Goal: Task Accomplishment & Management: Complete application form

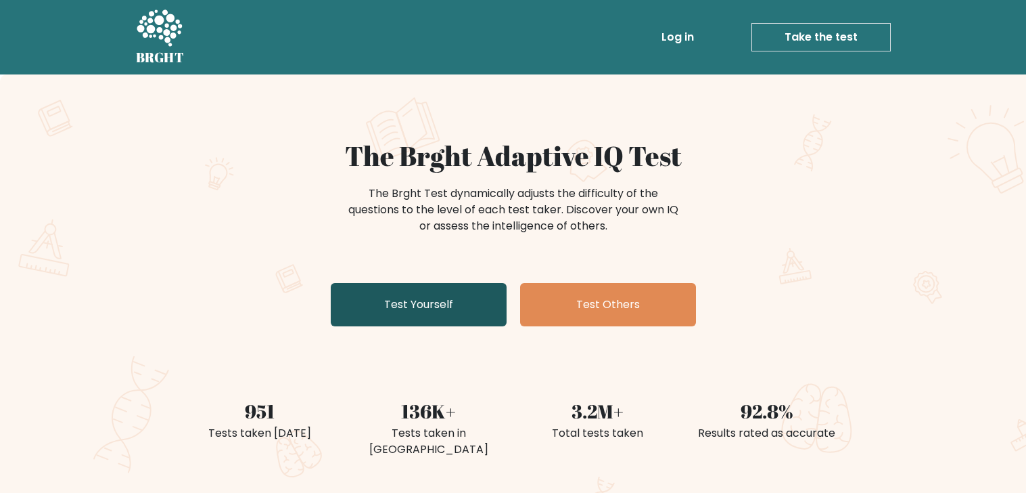
click at [375, 299] on link "Test Yourself" at bounding box center [419, 304] width 176 height 43
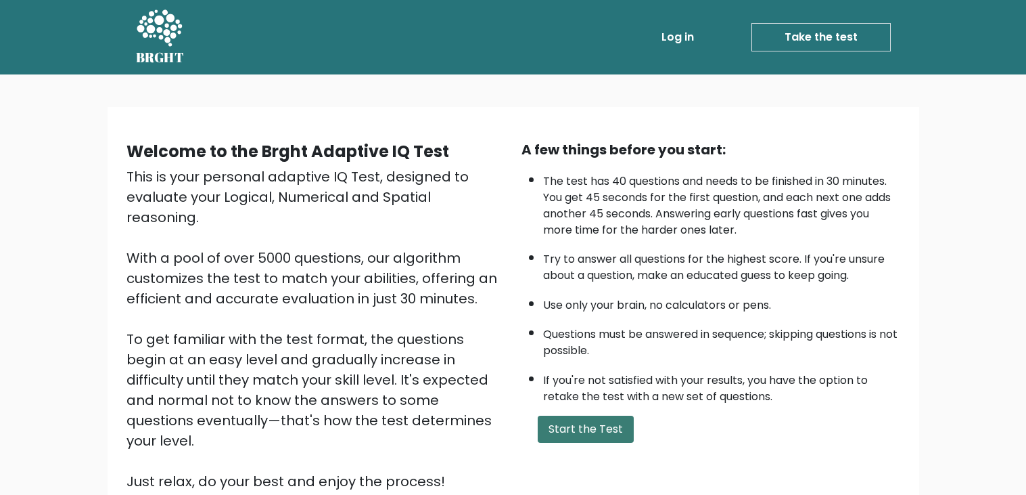
click at [572, 429] on button "Start the Test" at bounding box center [586, 428] width 96 height 27
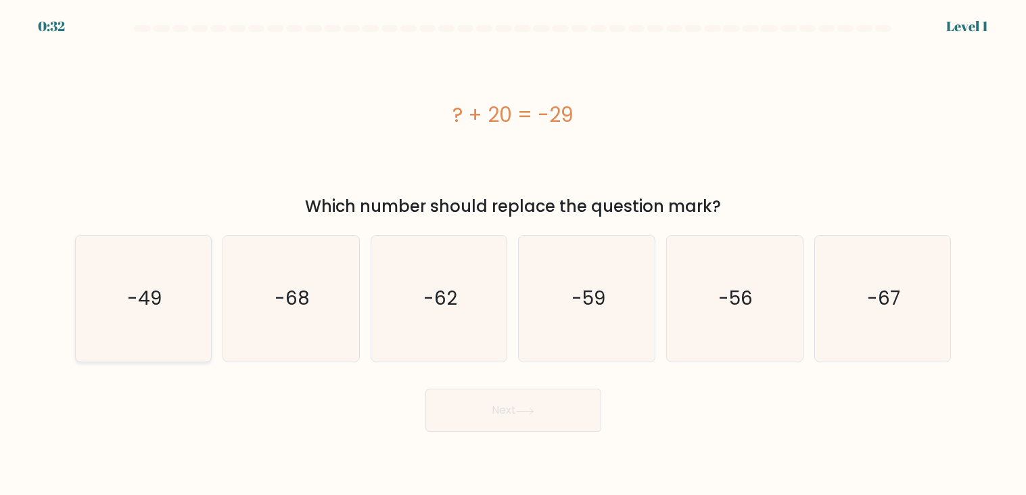
click at [134, 291] on text "-49" at bounding box center [144, 298] width 35 height 26
click at [513, 254] on input "a. -49" at bounding box center [513, 251] width 1 height 7
radio input "true"
click at [497, 409] on button "Next" at bounding box center [514, 409] width 176 height 43
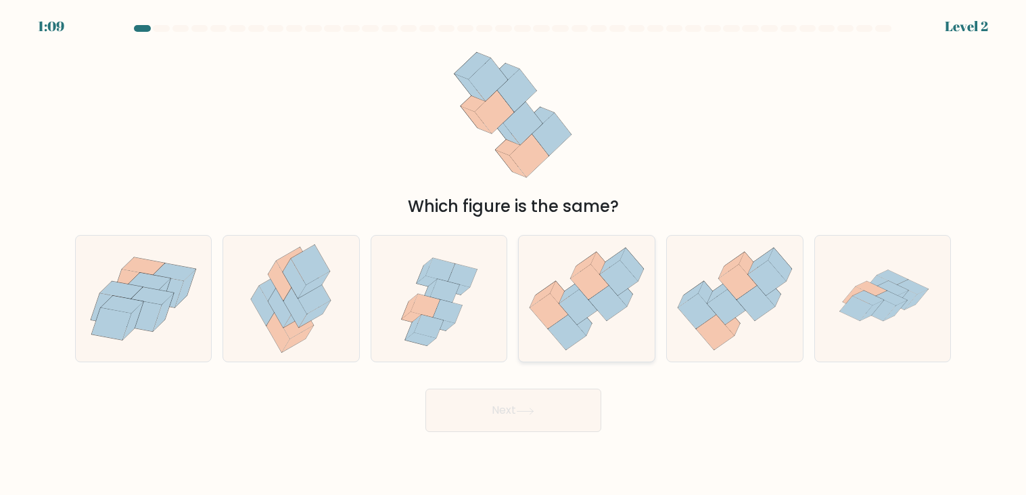
click at [559, 267] on icon at bounding box center [587, 298] width 136 height 117
click at [514, 254] on input "d." at bounding box center [513, 251] width 1 height 7
radio input "true"
click at [517, 411] on button "Next" at bounding box center [514, 409] width 176 height 43
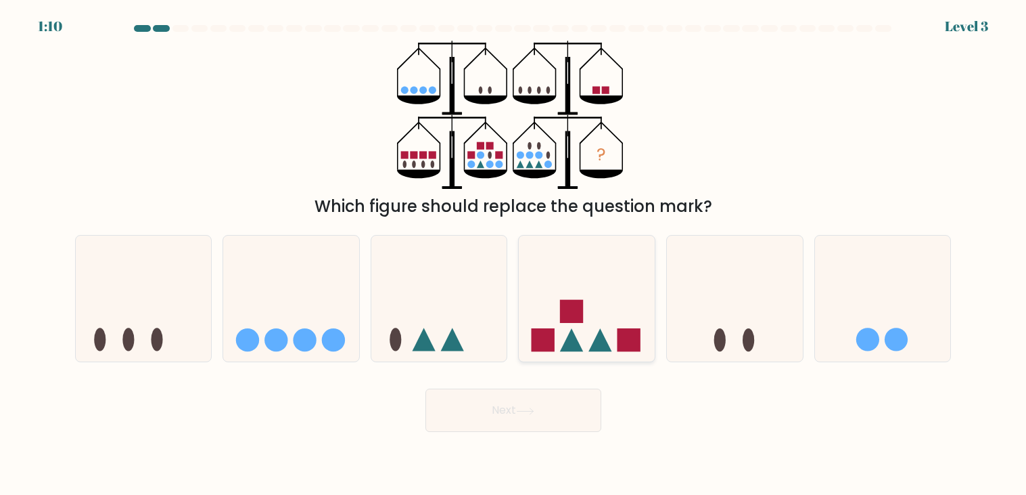
click at [555, 311] on icon at bounding box center [587, 298] width 136 height 112
click at [514, 254] on input "d." at bounding box center [513, 251] width 1 height 7
radio input "true"
click at [578, 350] on icon at bounding box center [572, 338] width 23 height 23
click at [514, 254] on input "d." at bounding box center [513, 251] width 1 height 7
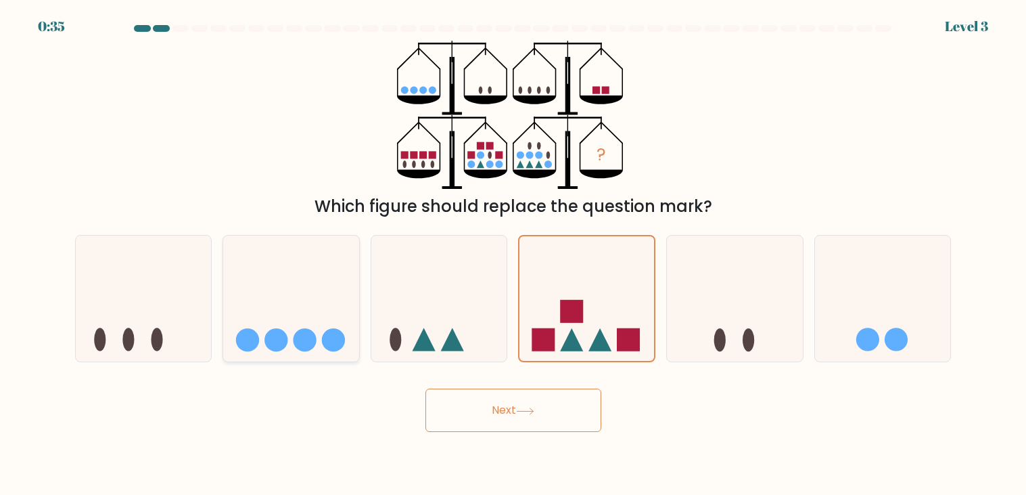
click at [342, 327] on icon at bounding box center [291, 298] width 136 height 112
click at [513, 254] on input "b." at bounding box center [513, 251] width 1 height 7
radio input "true"
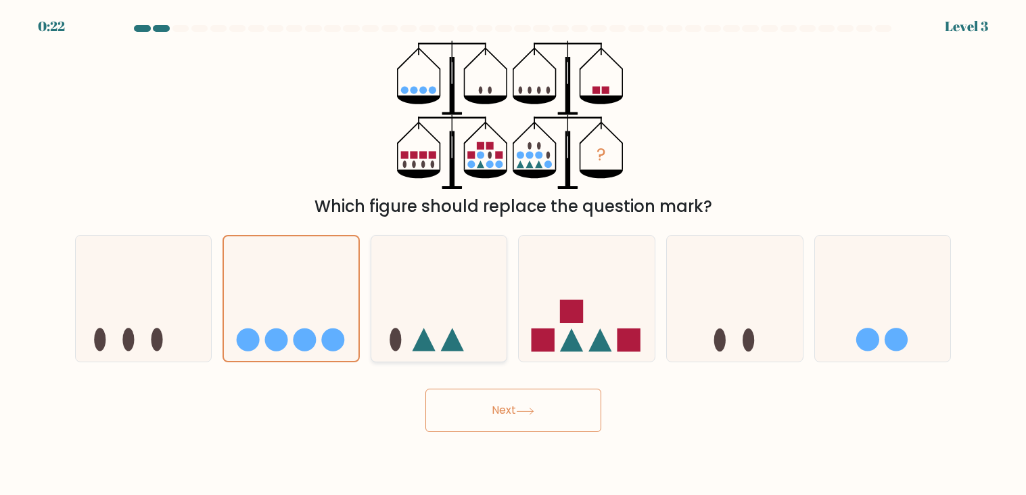
click at [382, 327] on icon at bounding box center [439, 298] width 136 height 112
click at [513, 254] on input "c." at bounding box center [513, 251] width 1 height 7
radio input "true"
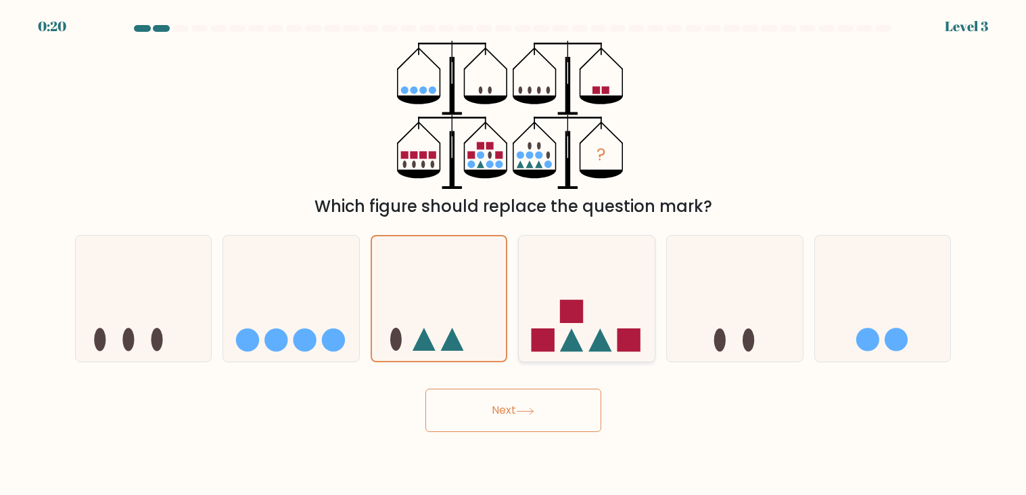
click at [573, 298] on icon at bounding box center [587, 298] width 136 height 112
click at [514, 254] on input "d." at bounding box center [513, 251] width 1 height 7
radio input "true"
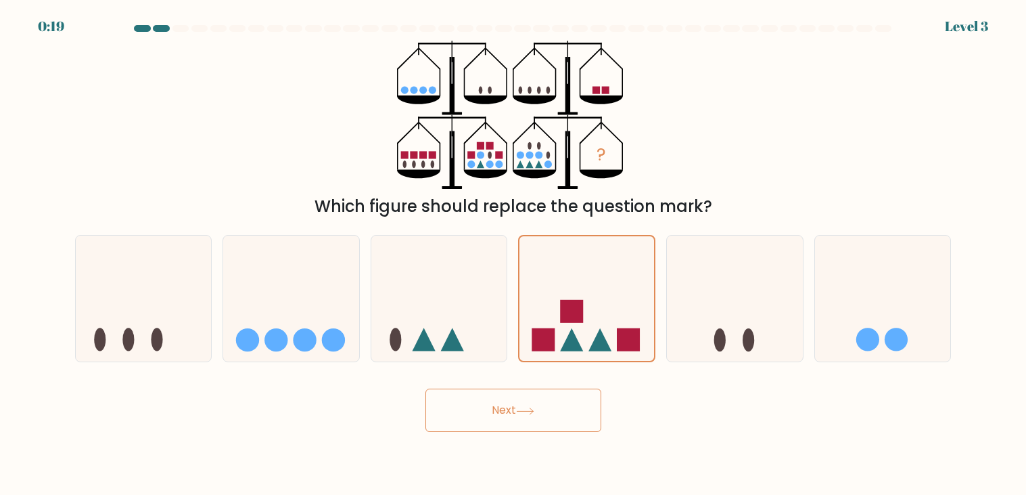
click at [530, 399] on button "Next" at bounding box center [514, 409] width 176 height 43
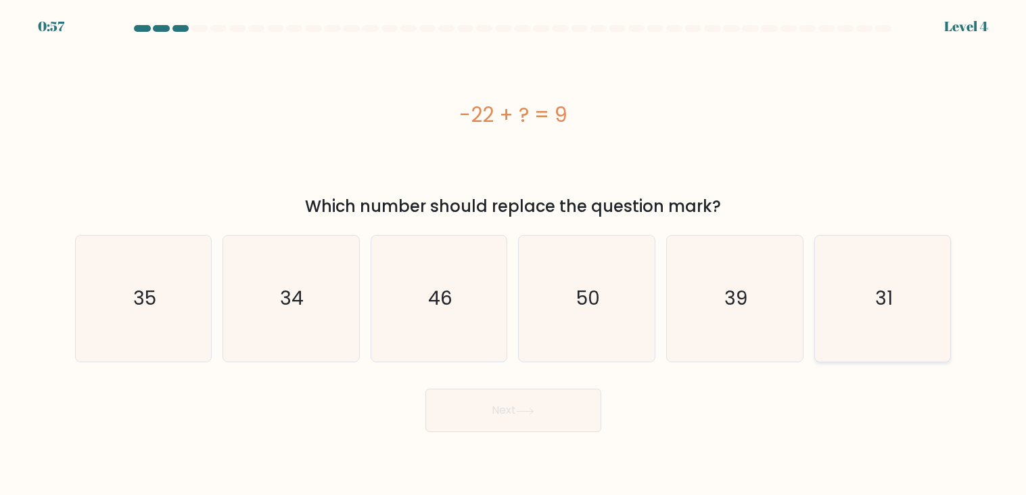
click at [893, 360] on icon "31" at bounding box center [883, 298] width 126 height 126
click at [514, 254] on input "f. 31" at bounding box center [513, 251] width 1 height 7
radio input "true"
click at [545, 433] on body "0:56 Level 4 a." at bounding box center [513, 247] width 1026 height 495
click at [542, 421] on button "Next" at bounding box center [514, 409] width 176 height 43
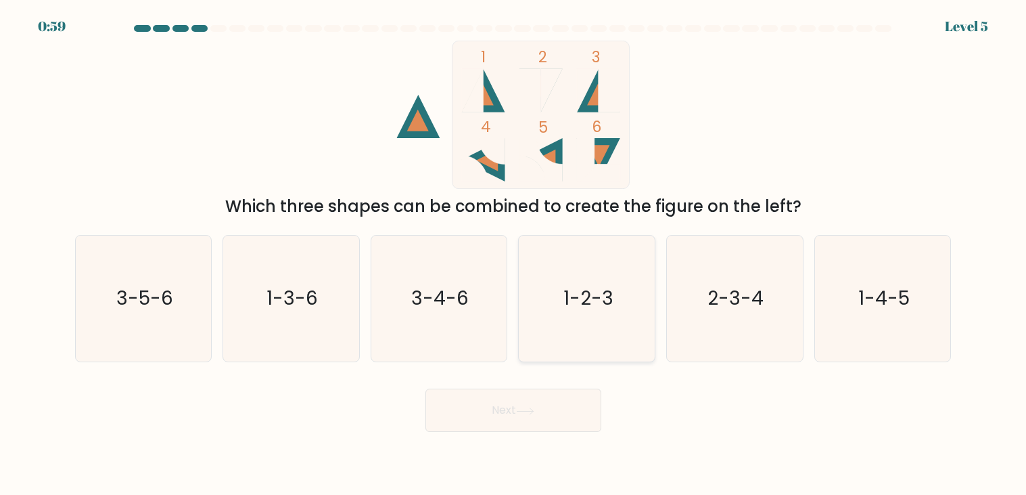
click at [610, 285] on text "1-2-3" at bounding box center [589, 298] width 50 height 26
click at [514, 254] on input "d. 1-2-3" at bounding box center [513, 251] width 1 height 7
radio input "true"
click at [541, 397] on button "Next" at bounding box center [514, 409] width 176 height 43
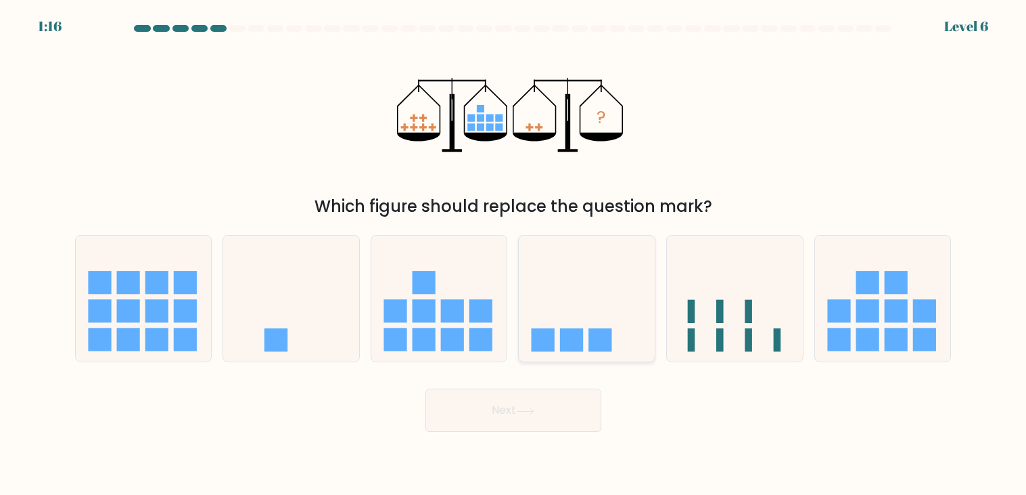
click at [584, 302] on icon at bounding box center [587, 298] width 136 height 112
click at [514, 254] on input "d." at bounding box center [513, 251] width 1 height 7
radio input "true"
click at [499, 425] on button "Next" at bounding box center [514, 409] width 176 height 43
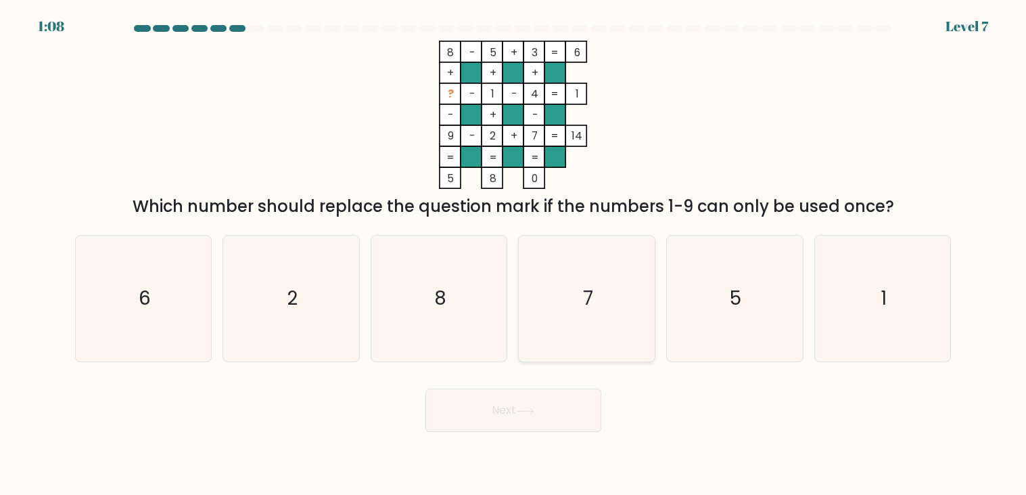
click at [601, 280] on icon "7" at bounding box center [587, 298] width 126 height 126
click at [514, 254] on input "d. 7" at bounding box center [513, 251] width 1 height 7
radio input "true"
click at [473, 265] on icon "8" at bounding box center [439, 298] width 126 height 126
click at [513, 254] on input "c. 8" at bounding box center [513, 251] width 1 height 7
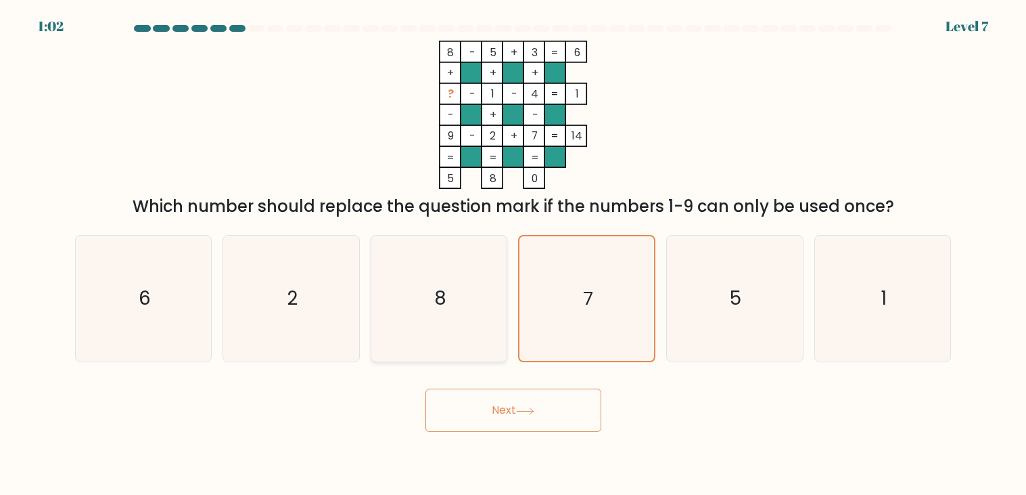
radio input "true"
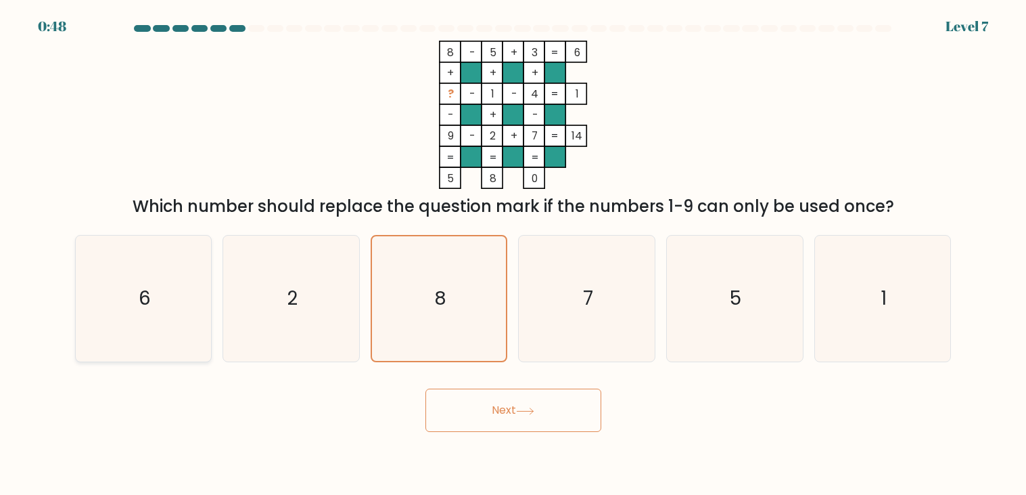
click at [118, 279] on icon "6" at bounding box center [144, 298] width 126 height 126
click at [513, 254] on input "a. 6" at bounding box center [513, 251] width 1 height 7
radio input "true"
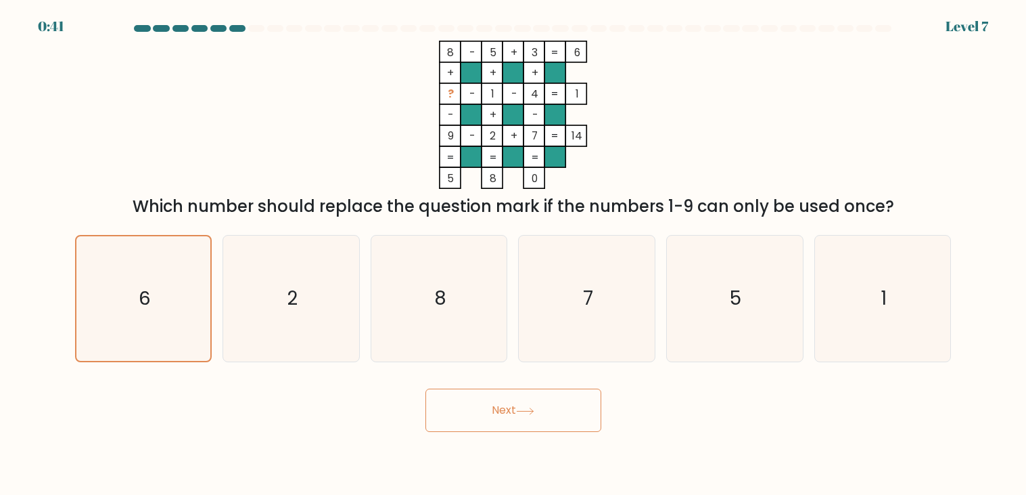
click at [478, 417] on button "Next" at bounding box center [514, 409] width 176 height 43
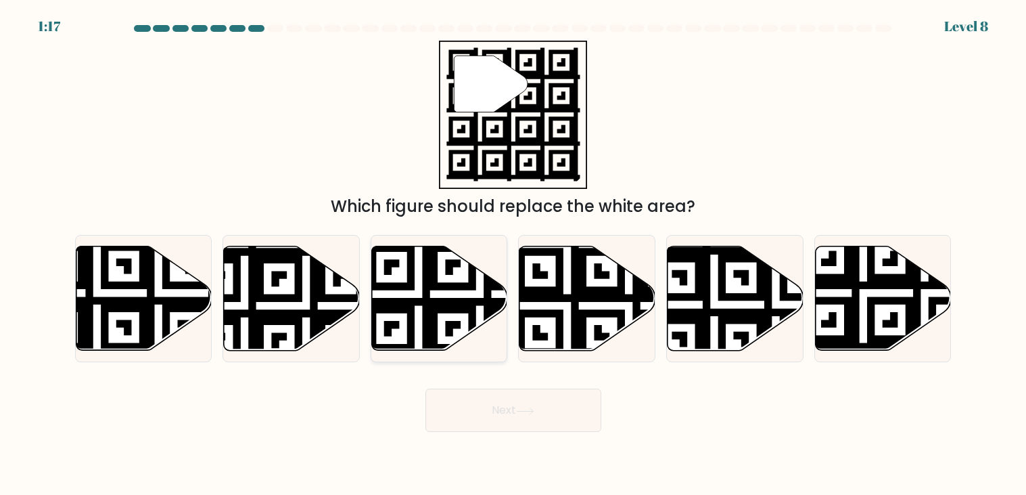
click at [388, 302] on icon at bounding box center [480, 355] width 246 height 246
click at [513, 254] on input "c." at bounding box center [513, 251] width 1 height 7
radio input "true"
click at [896, 347] on icon at bounding box center [925, 354] width 246 height 246
click at [514, 254] on input "f." at bounding box center [513, 251] width 1 height 7
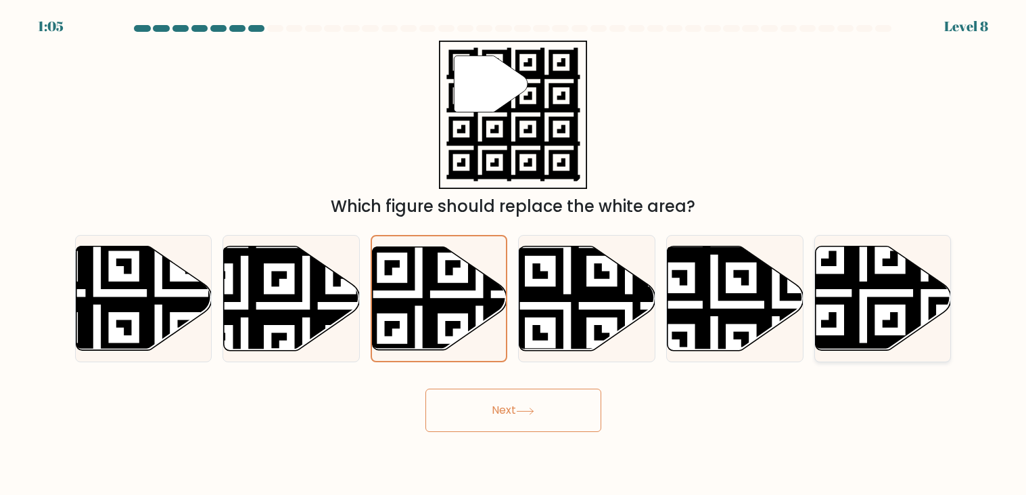
radio input "true"
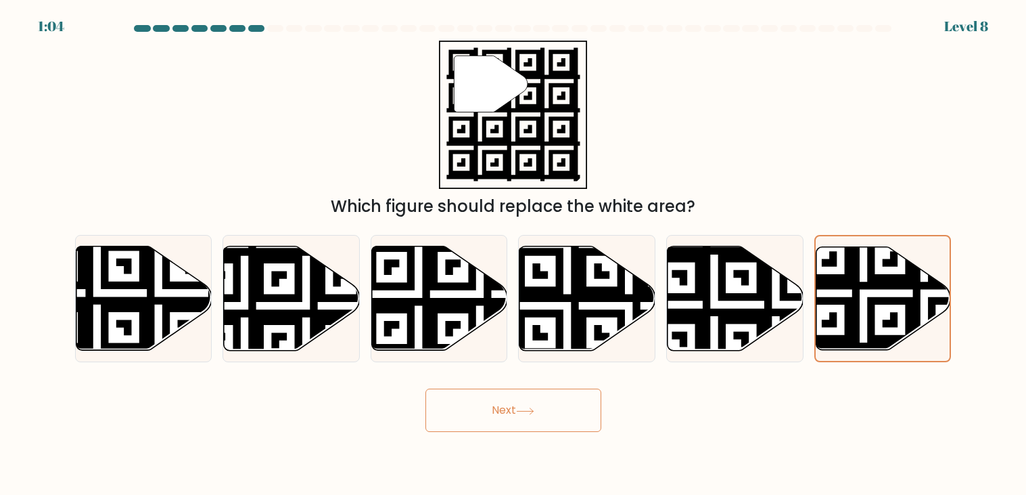
click at [579, 407] on button "Next" at bounding box center [514, 409] width 176 height 43
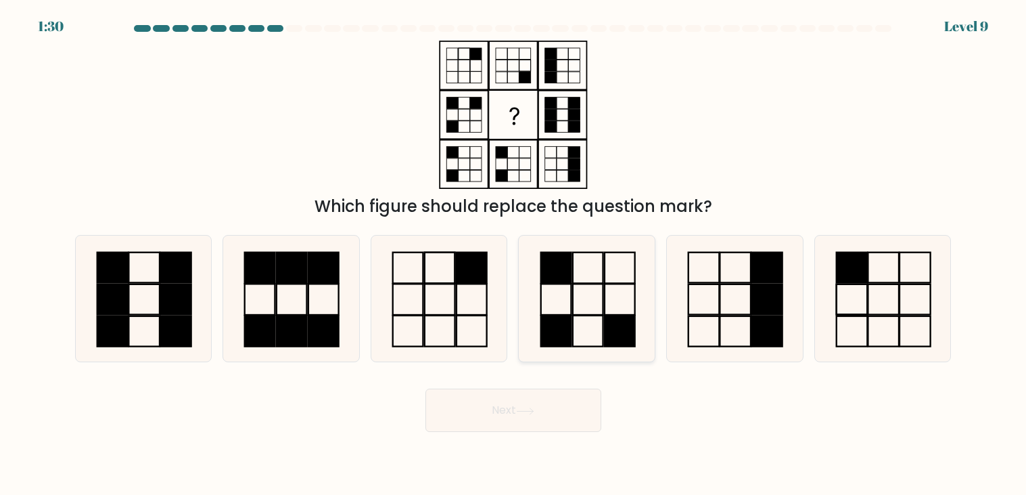
click at [616, 323] on rect at bounding box center [620, 330] width 30 height 31
click at [514, 254] on input "d." at bounding box center [513, 251] width 1 height 7
radio input "true"
click at [616, 323] on rect at bounding box center [619, 330] width 30 height 30
click at [514, 254] on input "d." at bounding box center [513, 251] width 1 height 7
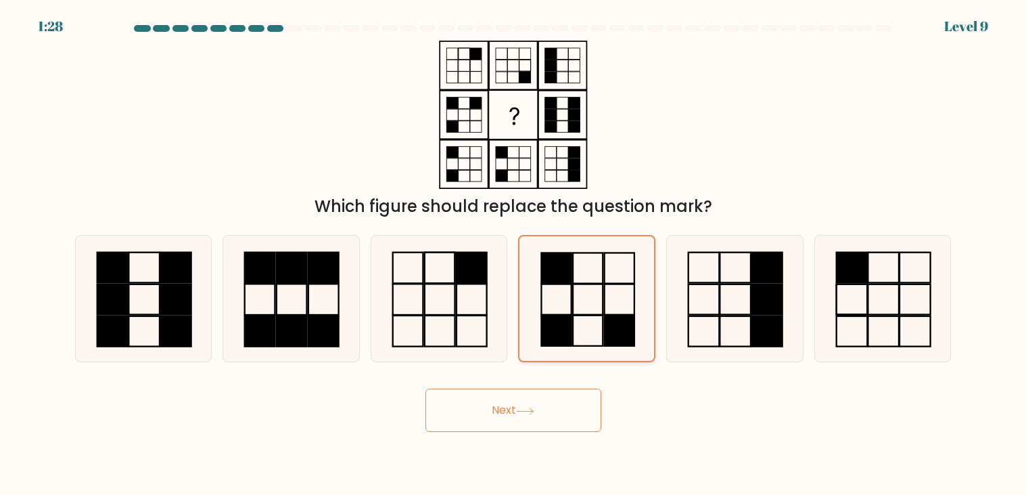
click at [599, 308] on icon at bounding box center [587, 298] width 124 height 124
click at [514, 254] on input "d." at bounding box center [513, 251] width 1 height 7
click at [515, 419] on button "Next" at bounding box center [514, 409] width 176 height 43
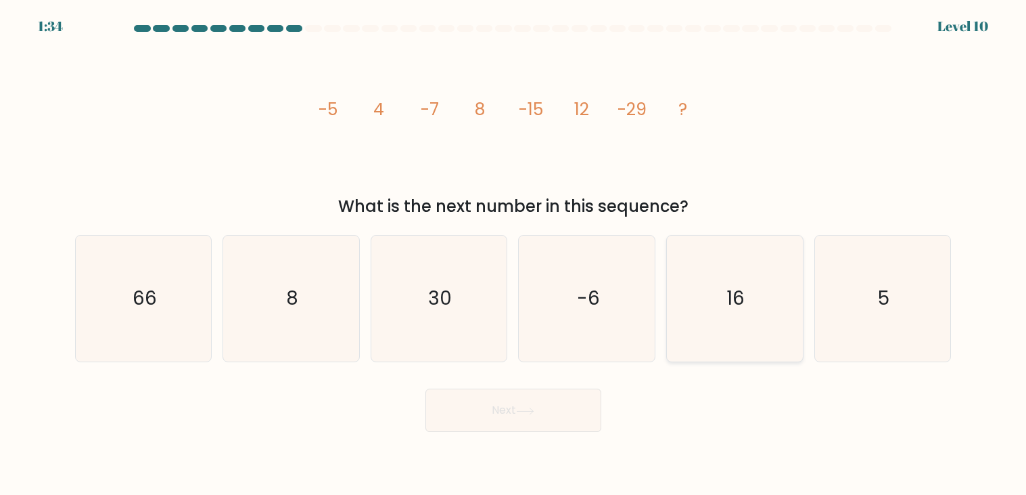
click at [714, 285] on icon "16" at bounding box center [735, 298] width 126 height 126
click at [514, 254] on input "e. 16" at bounding box center [513, 251] width 1 height 7
radio input "true"
click at [555, 400] on button "Next" at bounding box center [514, 409] width 176 height 43
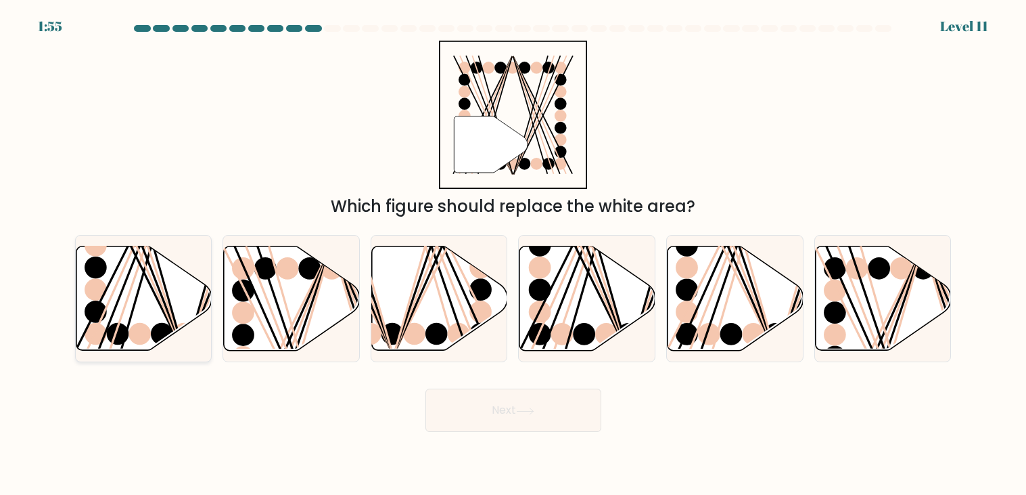
click at [173, 292] on icon at bounding box center [144, 298] width 136 height 104
click at [513, 254] on input "a." at bounding box center [513, 251] width 1 height 7
radio input "true"
click at [469, 411] on button "Next" at bounding box center [514, 409] width 176 height 43
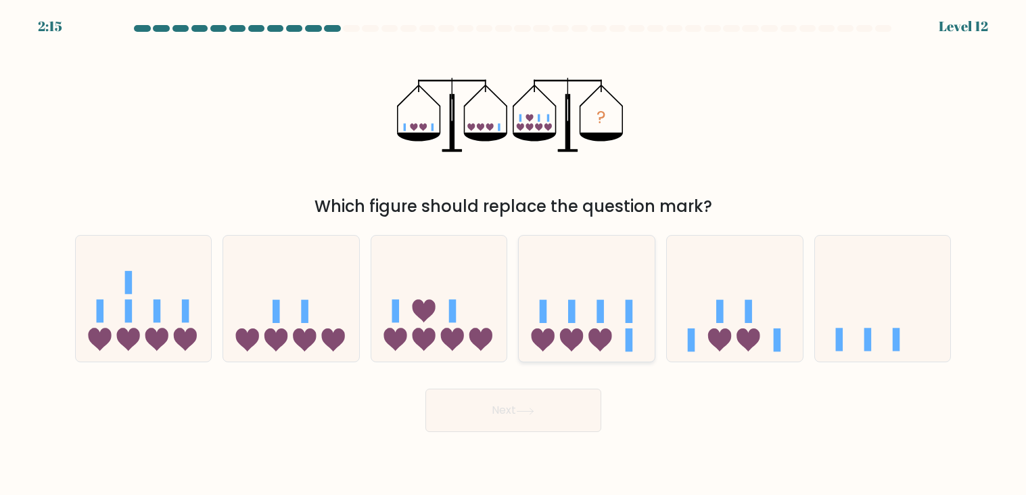
click at [564, 343] on icon at bounding box center [571, 339] width 23 height 23
click at [514, 254] on input "d." at bounding box center [513, 251] width 1 height 7
radio input "true"
click at [531, 414] on button "Next" at bounding box center [514, 409] width 176 height 43
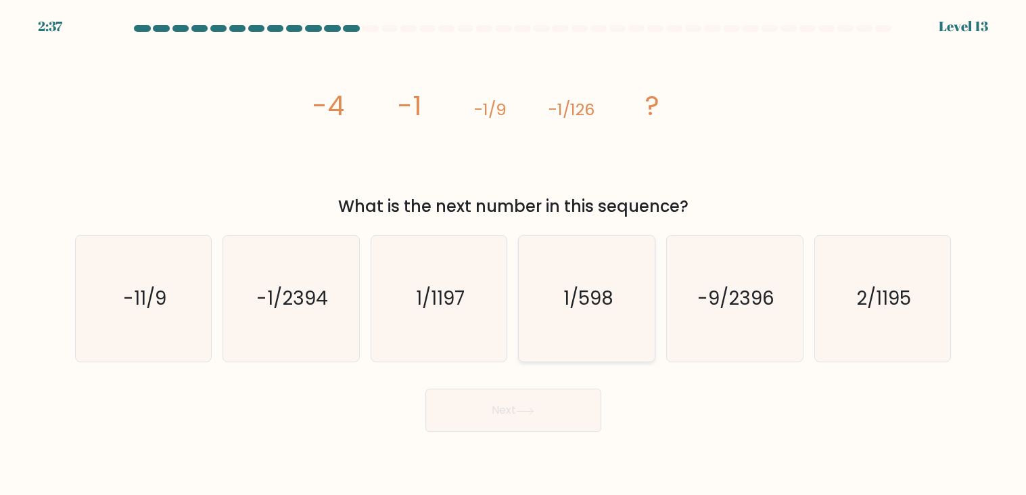
click at [605, 317] on icon "1/598" at bounding box center [587, 298] width 126 height 126
click at [514, 254] on input "d. 1/598" at bounding box center [513, 251] width 1 height 7
radio input "true"
click at [610, 277] on icon "1/598" at bounding box center [587, 298] width 124 height 124
click at [514, 254] on input "d. 1/598" at bounding box center [513, 251] width 1 height 7
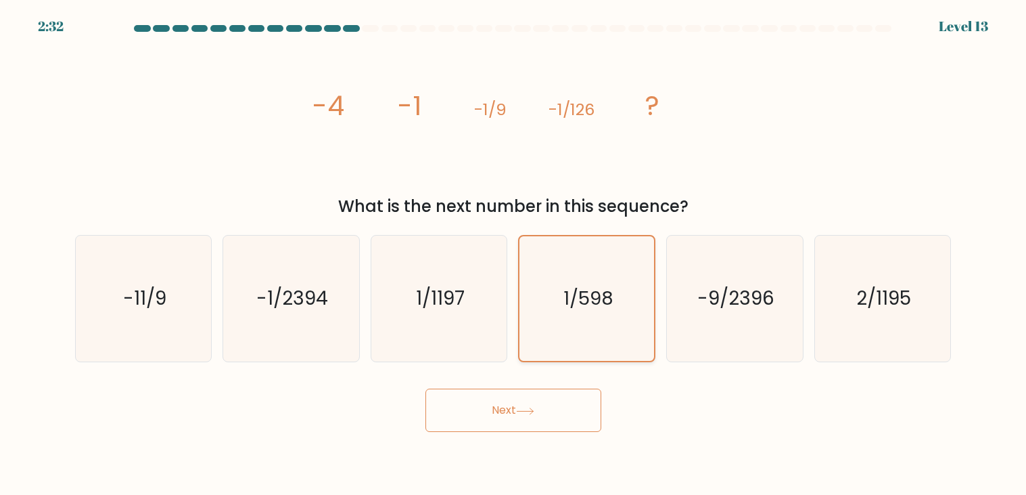
click at [566, 237] on icon "1/598" at bounding box center [587, 298] width 124 height 124
click at [514, 248] on input "d. 1/598" at bounding box center [513, 251] width 1 height 7
click at [561, 227] on div "a. -11/9 b. -1/2394 c. 1/1197 d. e." at bounding box center [514, 293] width 888 height 138
click at [480, 315] on icon "1/1197" at bounding box center [439, 298] width 126 height 126
click at [513, 254] on input "c. 1/1197" at bounding box center [513, 251] width 1 height 7
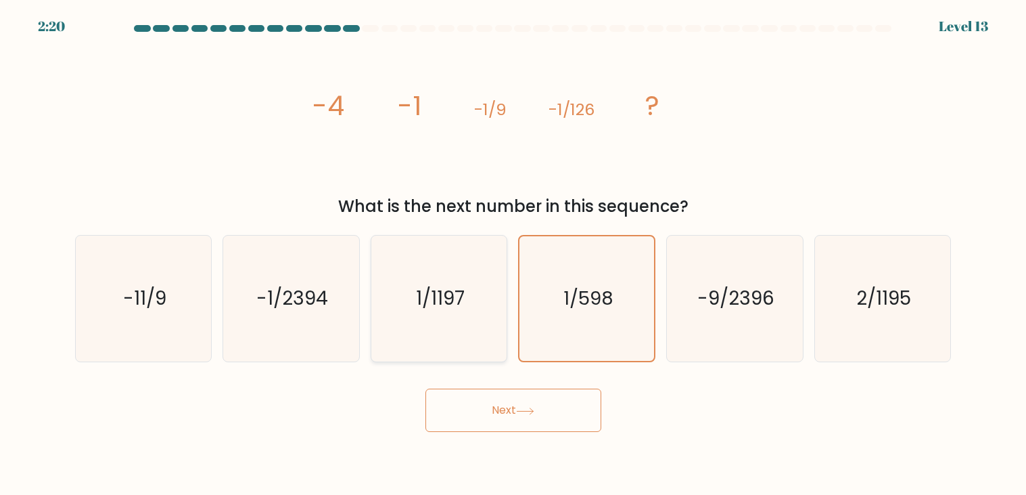
radio input "true"
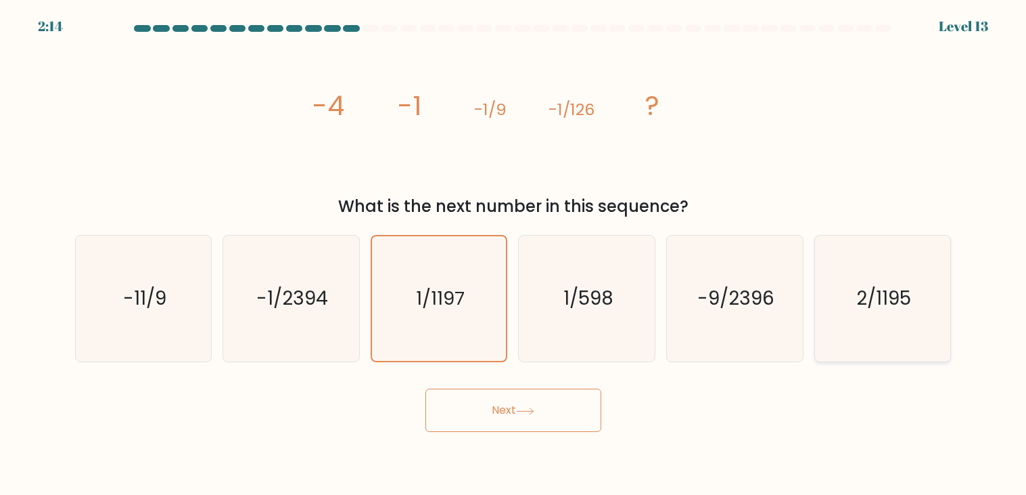
click at [848, 323] on icon "2/1195" at bounding box center [883, 298] width 126 height 126
click at [514, 254] on input "f. 2/1195" at bounding box center [513, 251] width 1 height 7
radio input "true"
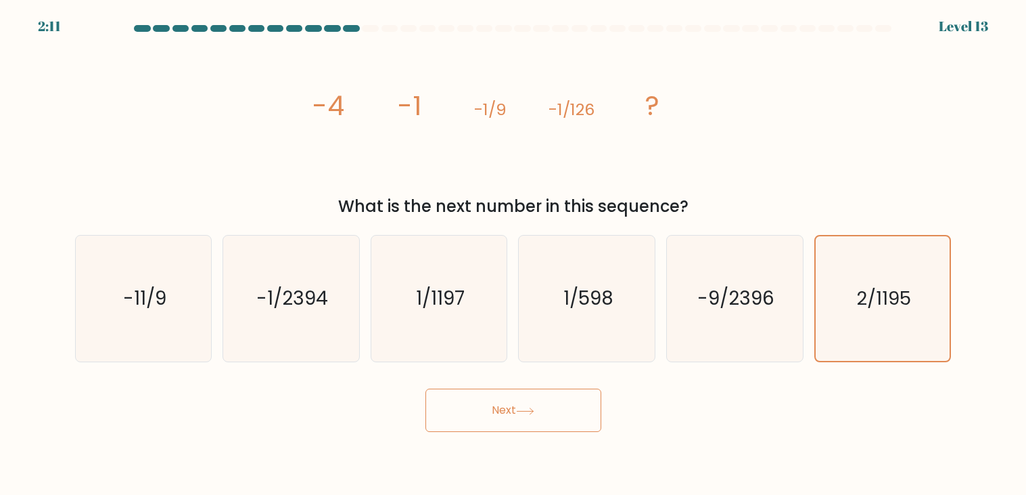
click at [480, 396] on button "Next" at bounding box center [514, 409] width 176 height 43
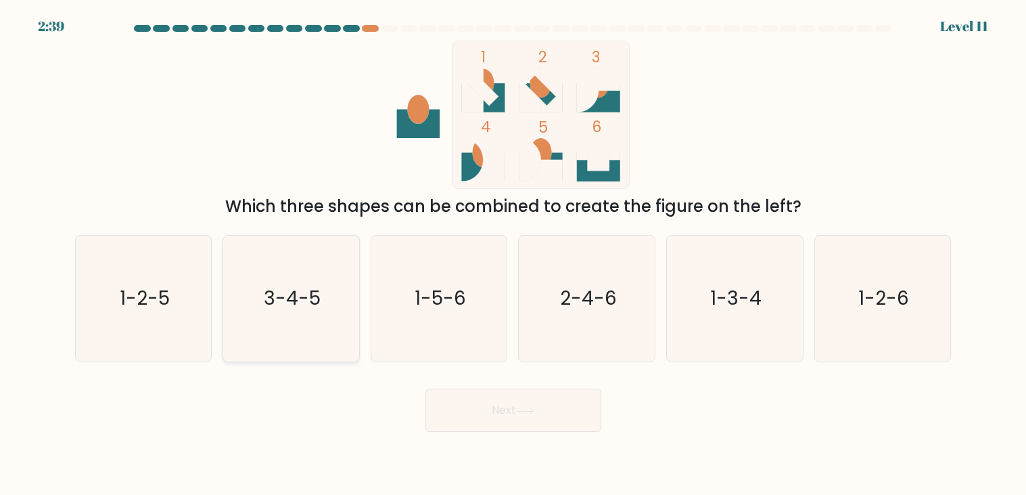
click at [300, 278] on icon "3-4-5" at bounding box center [291, 298] width 126 height 126
click at [513, 254] on input "b. 3-4-5" at bounding box center [513, 251] width 1 height 7
radio input "true"
click at [429, 407] on button "Next" at bounding box center [514, 409] width 176 height 43
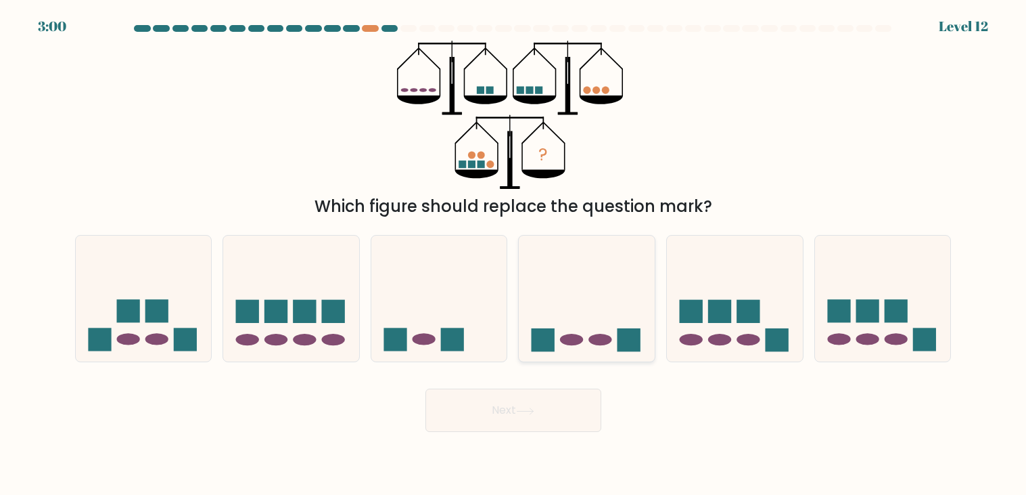
click at [574, 243] on icon at bounding box center [587, 298] width 136 height 112
click at [514, 248] on input "d." at bounding box center [513, 251] width 1 height 7
radio input "true"
click at [716, 303] on rect at bounding box center [719, 311] width 23 height 23
click at [514, 254] on input "e." at bounding box center [513, 251] width 1 height 7
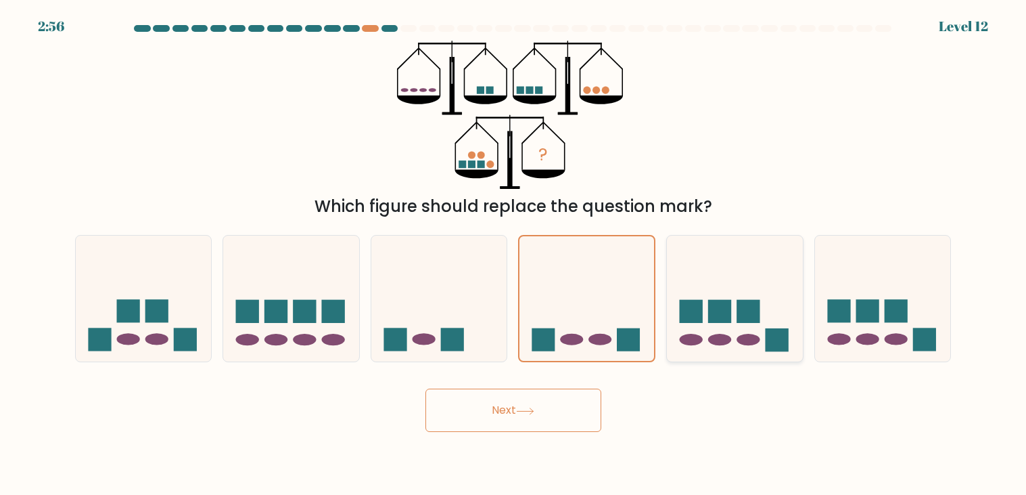
radio input "true"
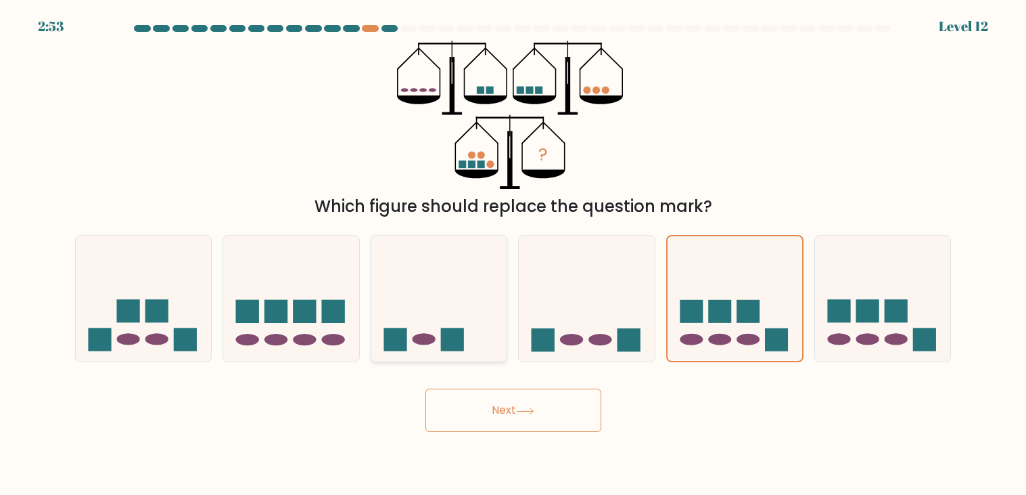
click at [375, 302] on icon at bounding box center [439, 298] width 136 height 112
click at [513, 254] on input "c." at bounding box center [513, 251] width 1 height 7
radio input "true"
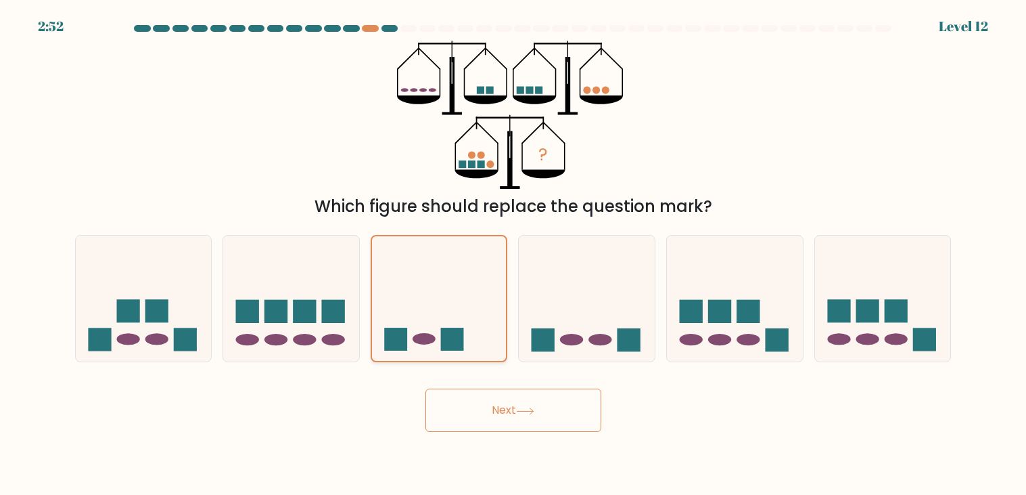
click at [372, 302] on icon at bounding box center [439, 299] width 135 height 112
click at [513, 254] on input "c." at bounding box center [513, 251] width 1 height 7
click at [363, 300] on div "b." at bounding box center [291, 298] width 148 height 127
click at [354, 296] on icon at bounding box center [291, 298] width 136 height 112
click at [513, 254] on input "b." at bounding box center [513, 251] width 1 height 7
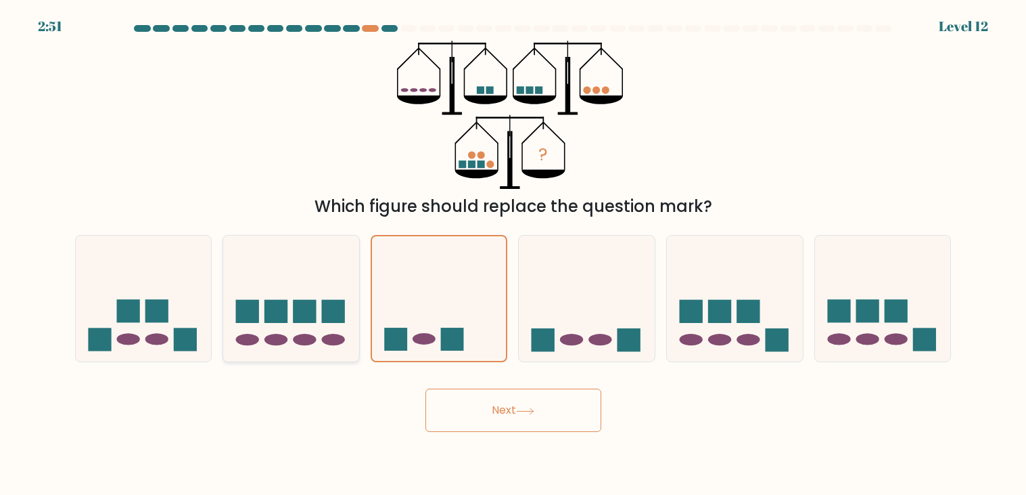
radio input "true"
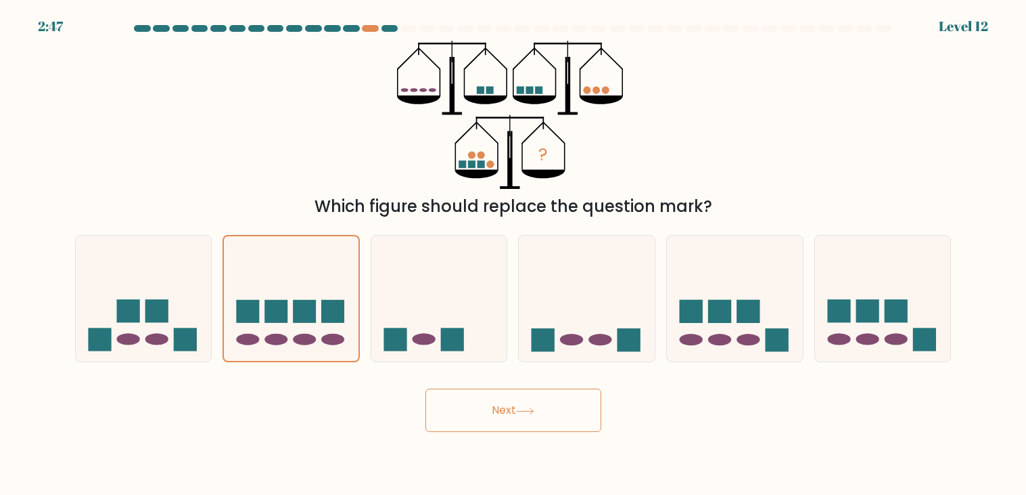
click at [478, 413] on button "Next" at bounding box center [514, 409] width 176 height 43
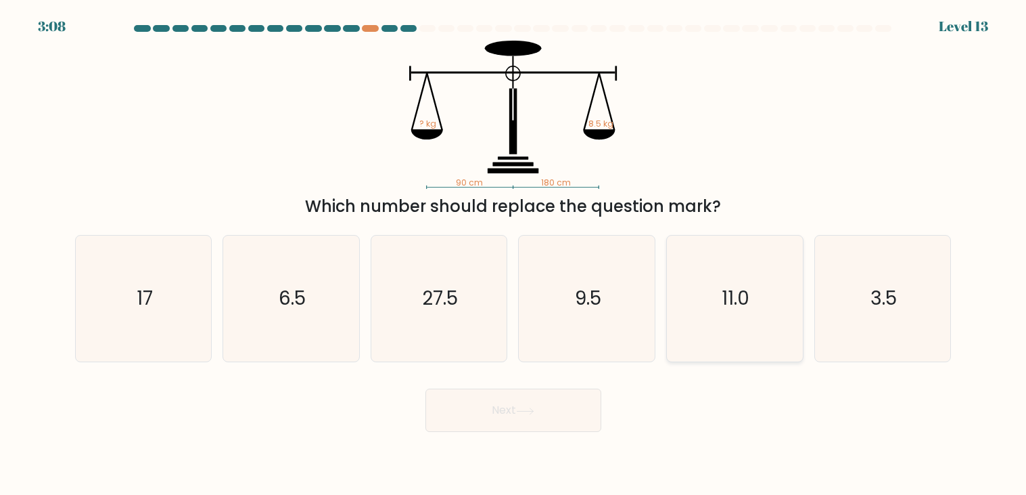
click at [712, 302] on icon "11.0" at bounding box center [735, 298] width 126 height 126
click at [514, 254] on input "e. 11.0" at bounding box center [513, 251] width 1 height 7
radio input "true"
click at [573, 414] on button "Next" at bounding box center [514, 409] width 176 height 43
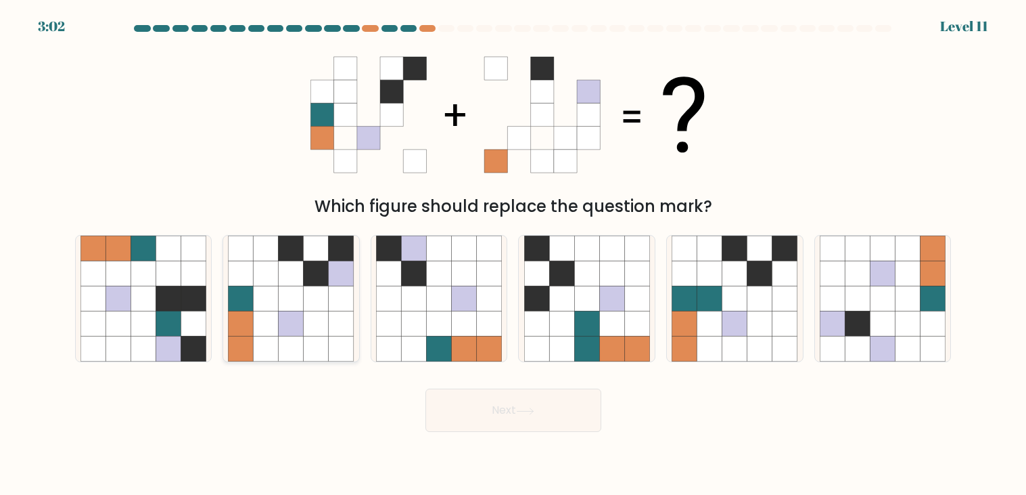
click at [341, 290] on icon at bounding box center [341, 298] width 25 height 25
click at [513, 254] on input "b." at bounding box center [513, 251] width 1 height 7
radio input "true"
click at [328, 334] on icon at bounding box center [316, 323] width 25 height 25
click at [513, 254] on input "b." at bounding box center [513, 251] width 1 height 7
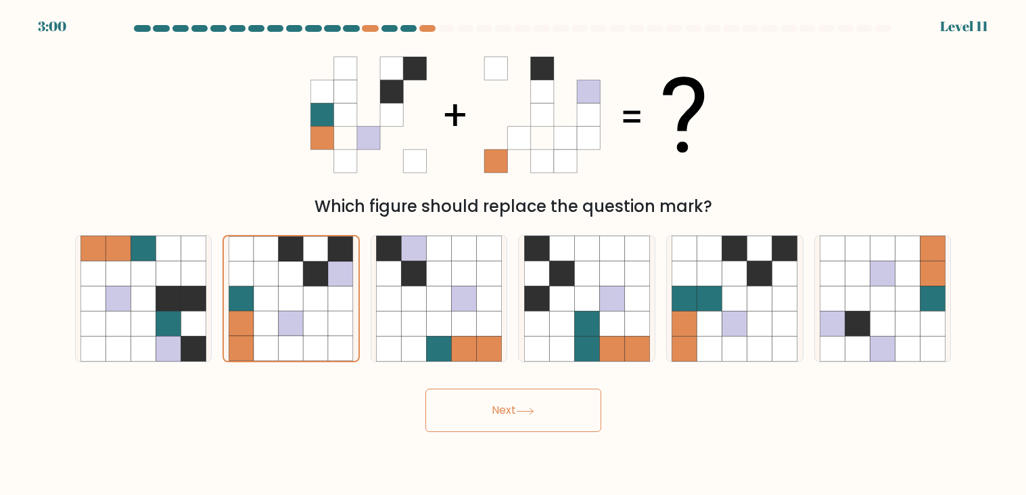
click at [502, 415] on button "Next" at bounding box center [514, 409] width 176 height 43
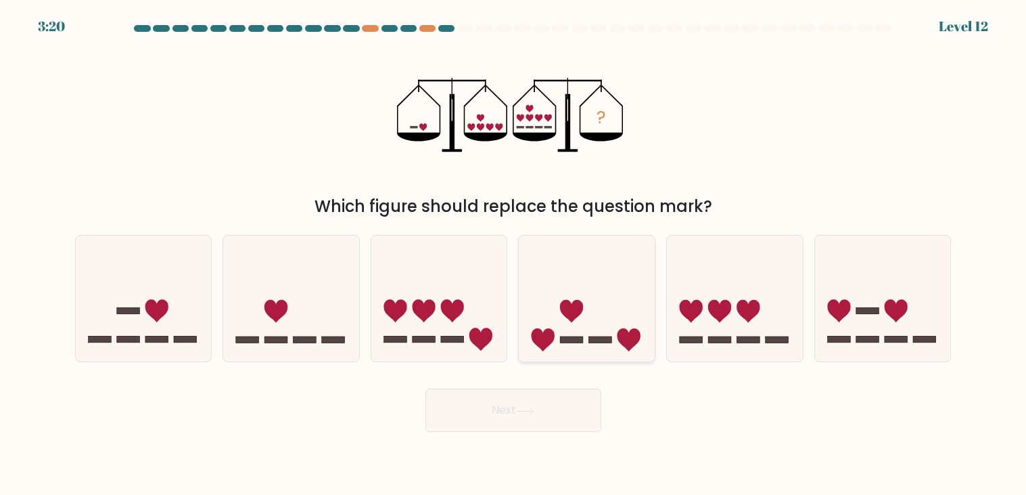
click at [552, 327] on icon at bounding box center [587, 298] width 136 height 112
click at [514, 254] on input "d." at bounding box center [513, 251] width 1 height 7
radio input "true"
click at [135, 294] on icon at bounding box center [144, 298] width 136 height 112
click at [513, 254] on input "a." at bounding box center [513, 251] width 1 height 7
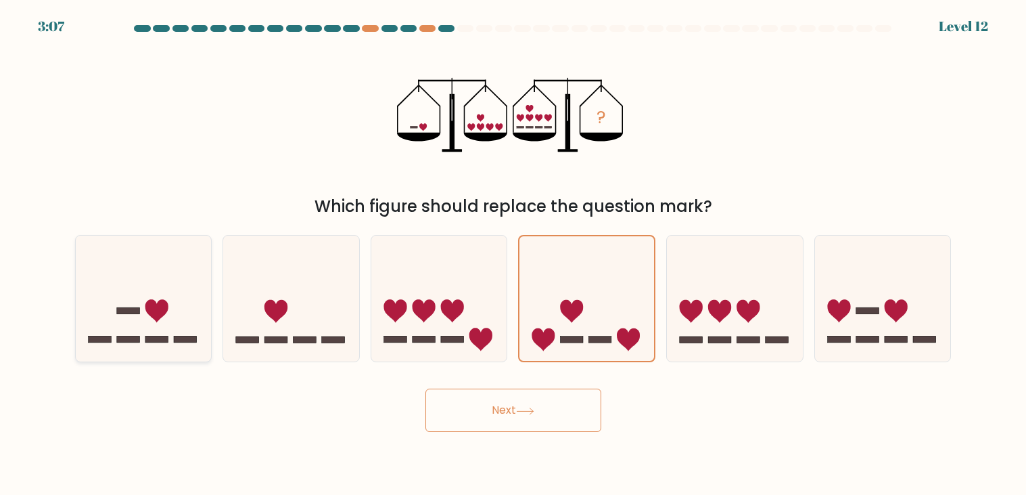
radio input "true"
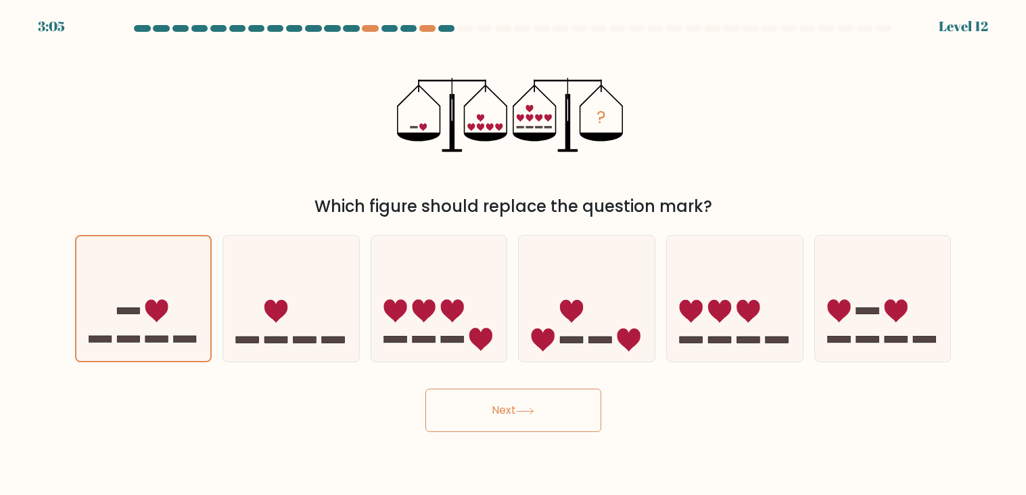
click at [466, 411] on button "Next" at bounding box center [514, 409] width 176 height 43
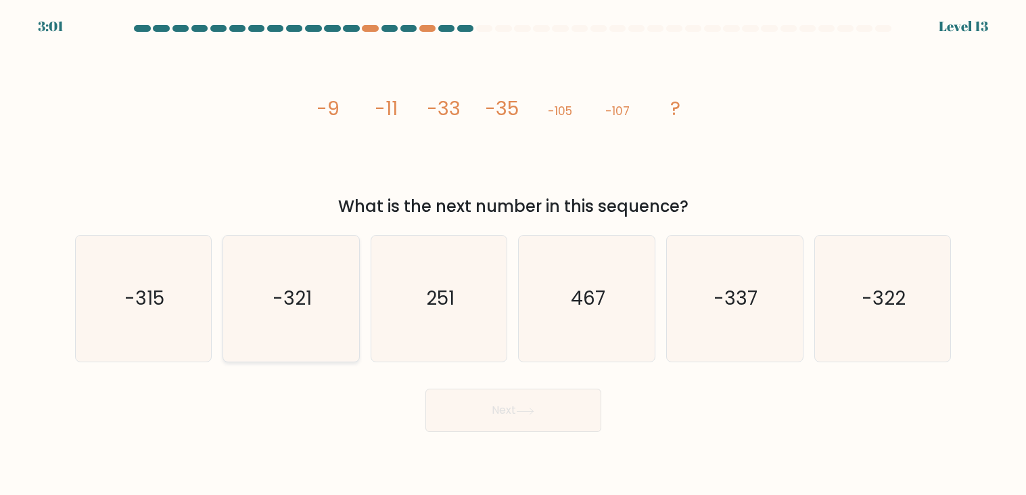
click at [309, 312] on icon "-321" at bounding box center [291, 298] width 126 height 126
click at [513, 254] on input "b. -321" at bounding box center [513, 251] width 1 height 7
radio input "true"
click at [297, 275] on icon "-321" at bounding box center [291, 298] width 124 height 124
click at [513, 254] on input "b. -321" at bounding box center [513, 251] width 1 height 7
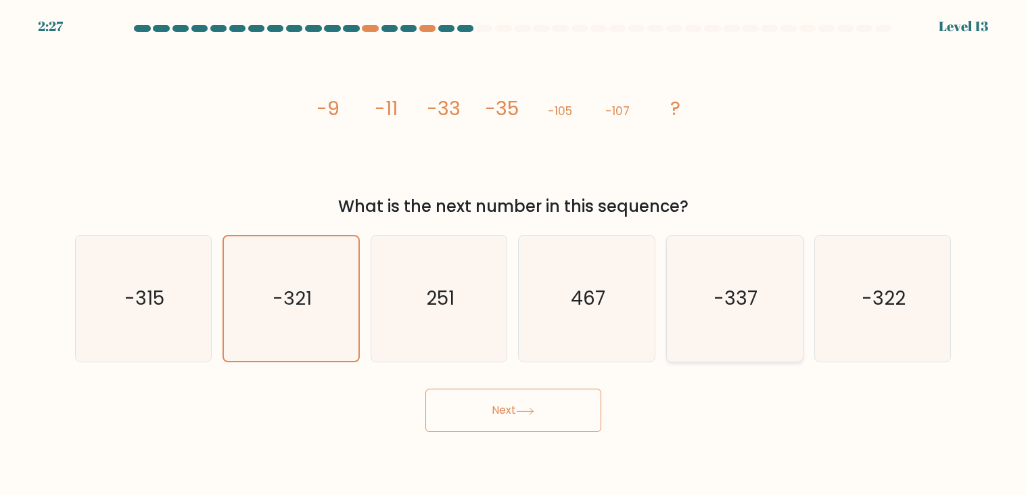
click at [723, 326] on icon "-337" at bounding box center [735, 298] width 126 height 126
click at [514, 254] on input "e. -337" at bounding box center [513, 251] width 1 height 7
radio input "true"
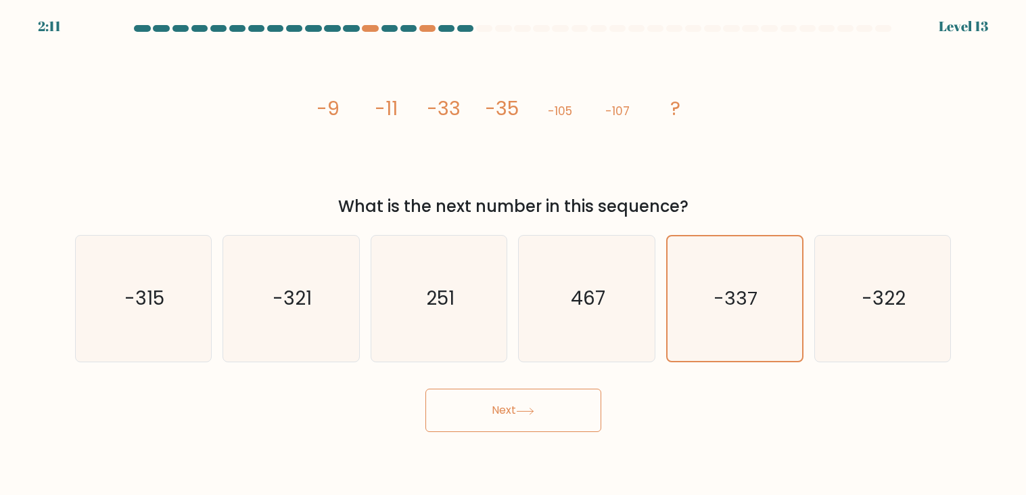
click at [679, 106] on tspan "?" at bounding box center [676, 108] width 10 height 27
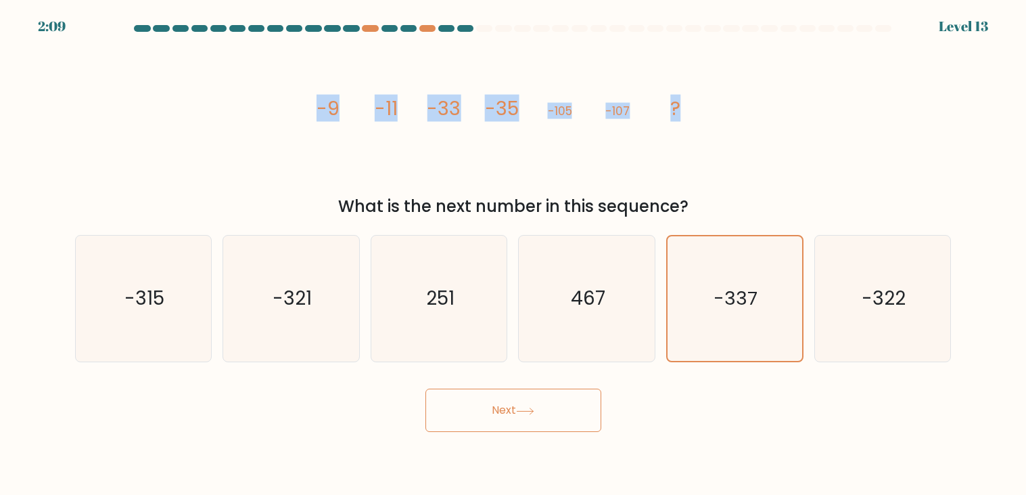
drag, startPoint x: 678, startPoint y: 106, endPoint x: 294, endPoint y: 147, distance: 385.9
click at [294, 147] on div "image/svg+xml -9 -11 -33 -35 -105 -107 ? What is the next number in this sequen…" at bounding box center [513, 130] width 893 height 178
click at [387, 143] on icon "image/svg+xml -9 -11 -33 -35 -105 -107 ?" at bounding box center [514, 115] width 406 height 148
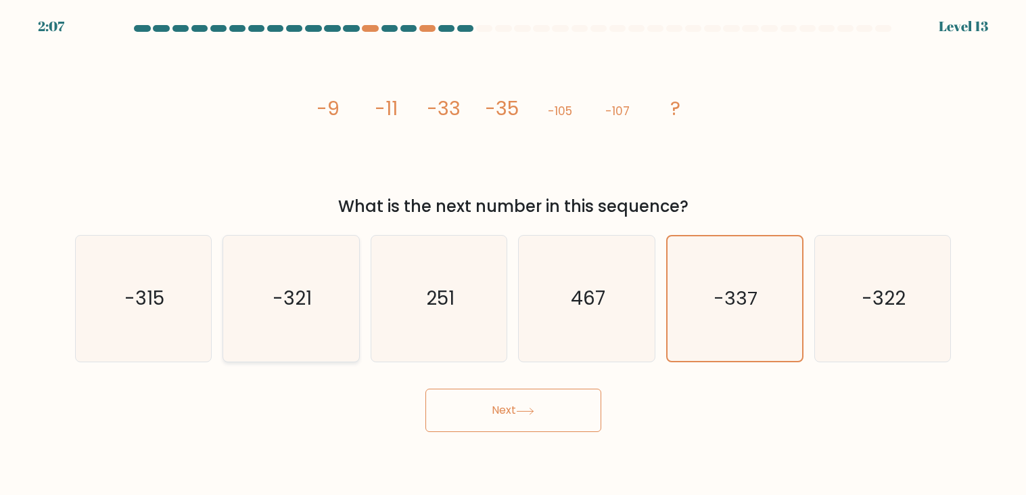
click at [313, 294] on icon "-321" at bounding box center [291, 298] width 126 height 126
click at [513, 254] on input "b. -321" at bounding box center [513, 251] width 1 height 7
radio input "true"
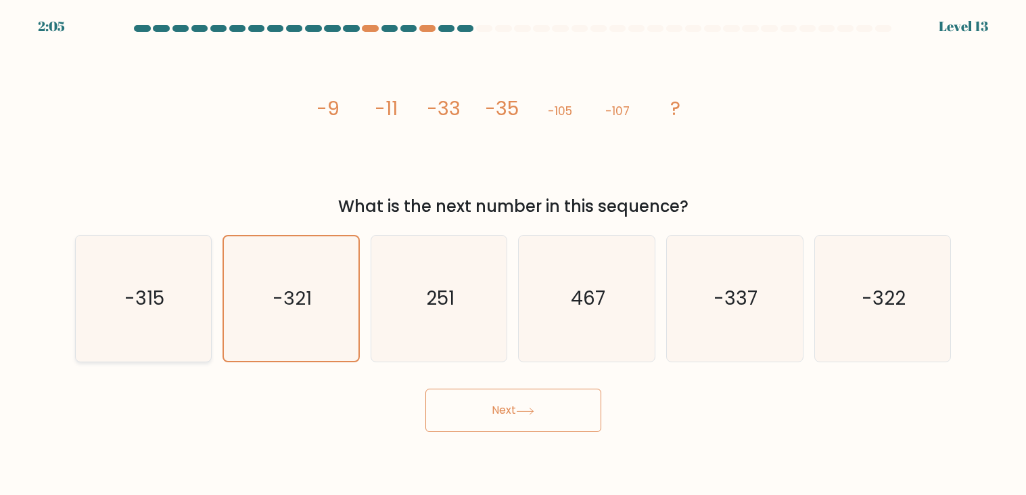
click at [202, 331] on icon "-315" at bounding box center [144, 298] width 126 height 126
click at [513, 254] on input "a. -315" at bounding box center [513, 251] width 1 height 7
radio input "true"
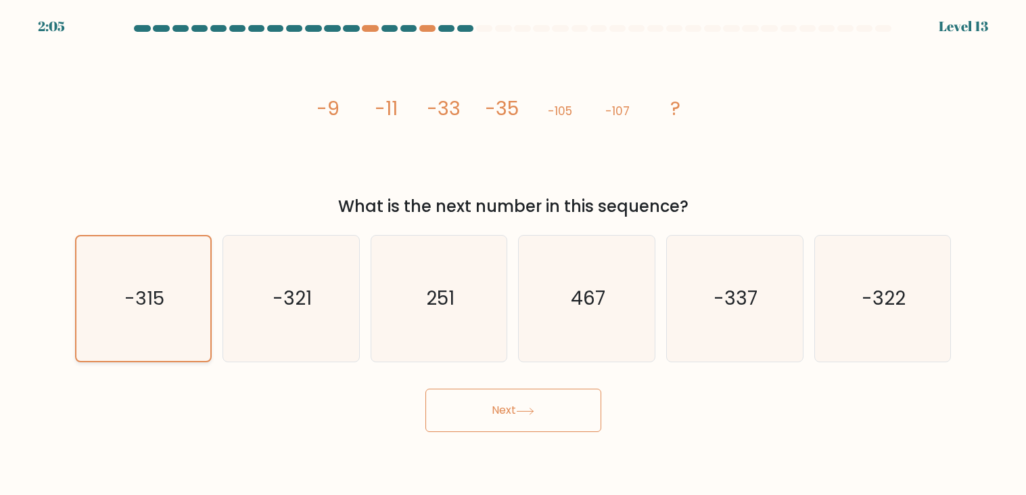
click at [202, 331] on icon "-315" at bounding box center [143, 298] width 124 height 124
click at [513, 254] on input "a. -315" at bounding box center [513, 251] width 1 height 7
click at [441, 413] on button "Next" at bounding box center [514, 409] width 176 height 43
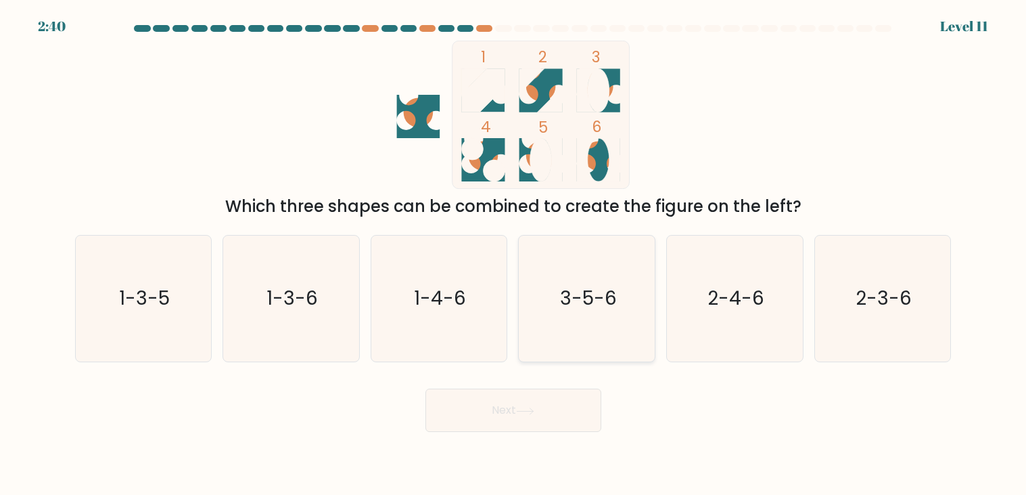
click at [566, 321] on icon "3-5-6" at bounding box center [587, 298] width 126 height 126
click at [514, 254] on input "d. 3-5-6" at bounding box center [513, 251] width 1 height 7
radio input "true"
click at [529, 397] on button "Next" at bounding box center [514, 409] width 176 height 43
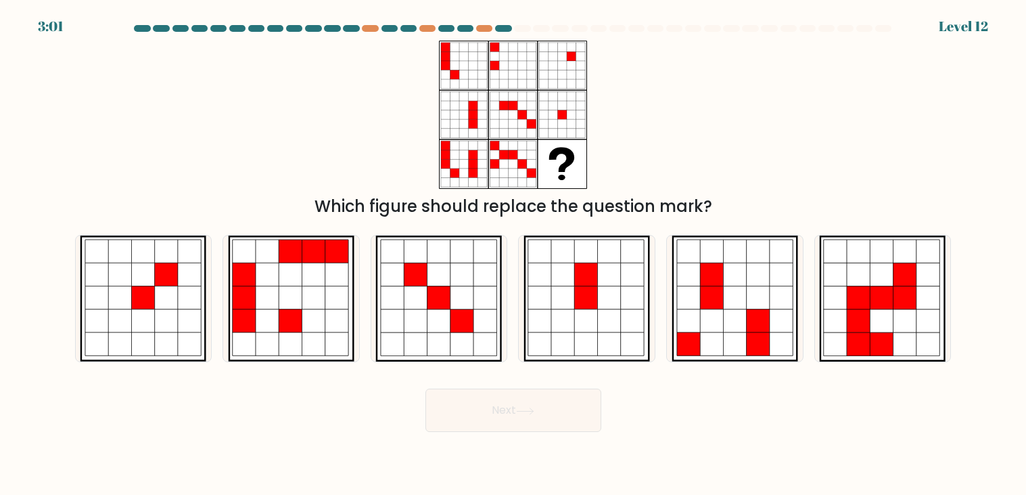
click at [553, 123] on icon at bounding box center [553, 123] width 9 height 9
click at [290, 285] on icon at bounding box center [290, 274] width 23 height 23
click at [513, 254] on input "b." at bounding box center [513, 251] width 1 height 7
radio input "true"
click at [461, 417] on button "Next" at bounding box center [514, 409] width 176 height 43
